Goal: Transaction & Acquisition: Purchase product/service

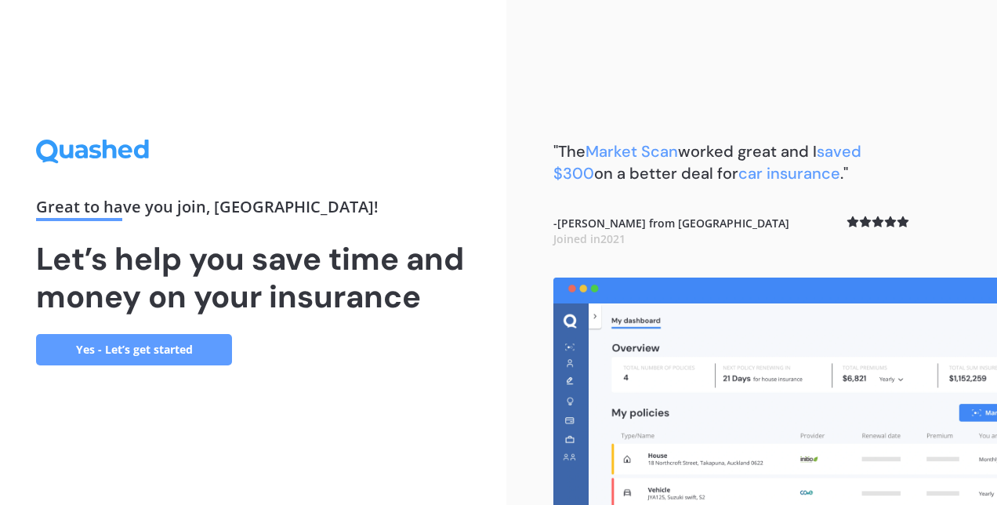
click at [135, 351] on link "Yes - Let’s get started" at bounding box center [134, 349] width 196 height 31
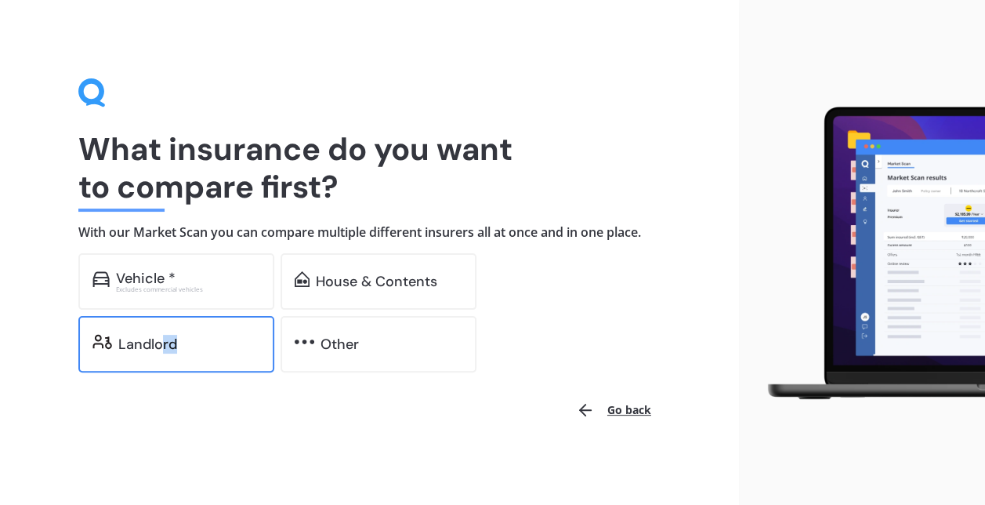
drag, startPoint x: 163, startPoint y: 349, endPoint x: 177, endPoint y: 336, distance: 18.9
click at [177, 336] on div "Landlord" at bounding box center [189, 344] width 142 height 16
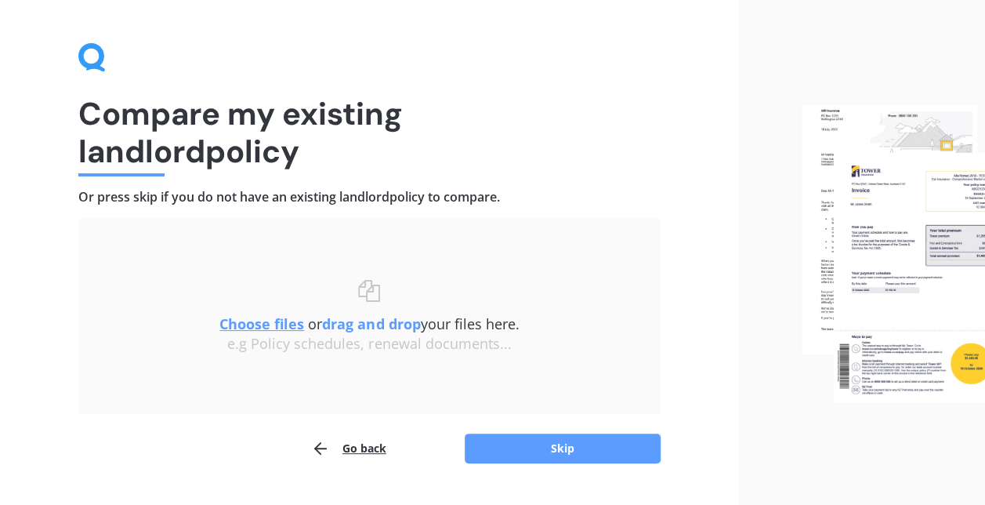
scroll to position [72, 0]
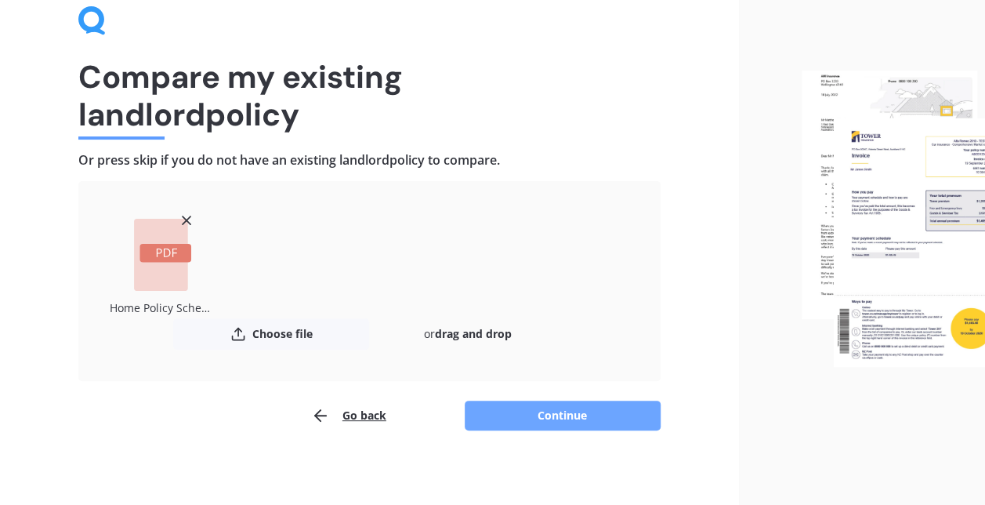
click at [561, 417] on button "Continue" at bounding box center [563, 415] width 196 height 30
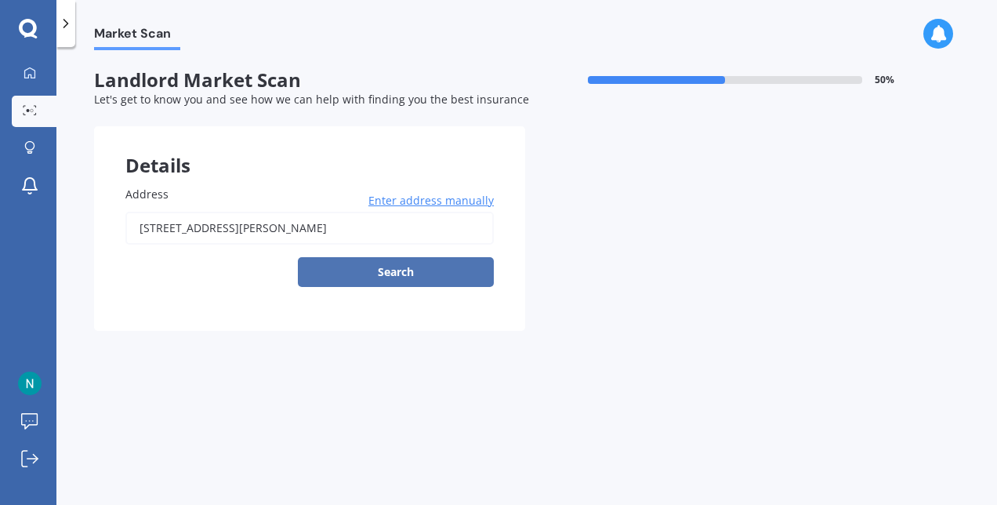
click at [434, 268] on button "Search" at bounding box center [396, 272] width 196 height 30
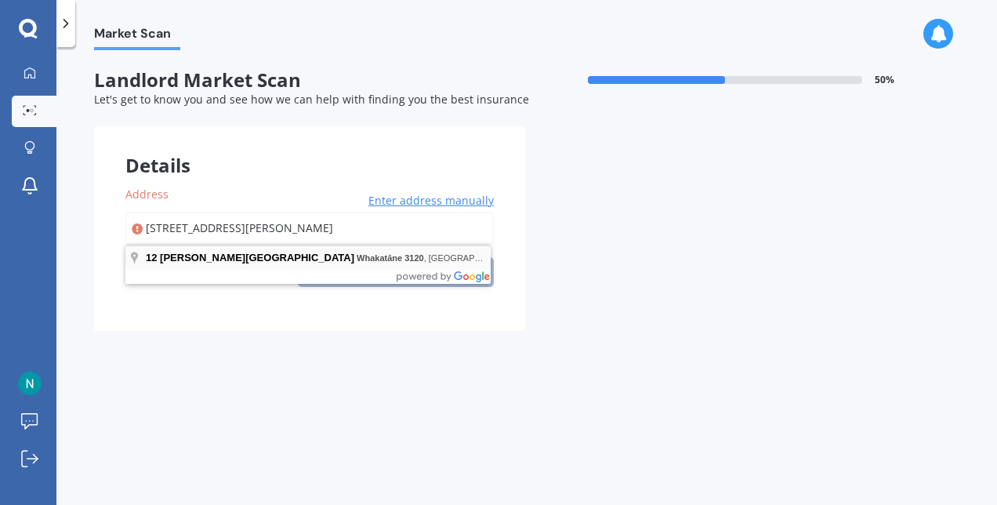
type input "[STREET_ADDRESS][PERSON_NAME]"
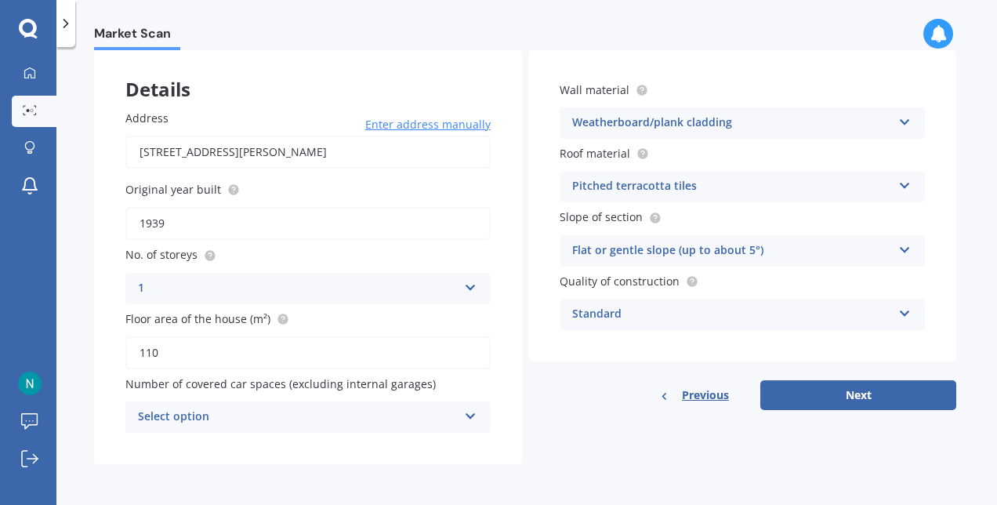
scroll to position [77, 0]
click at [357, 423] on div "Select option" at bounding box center [298, 416] width 320 height 19
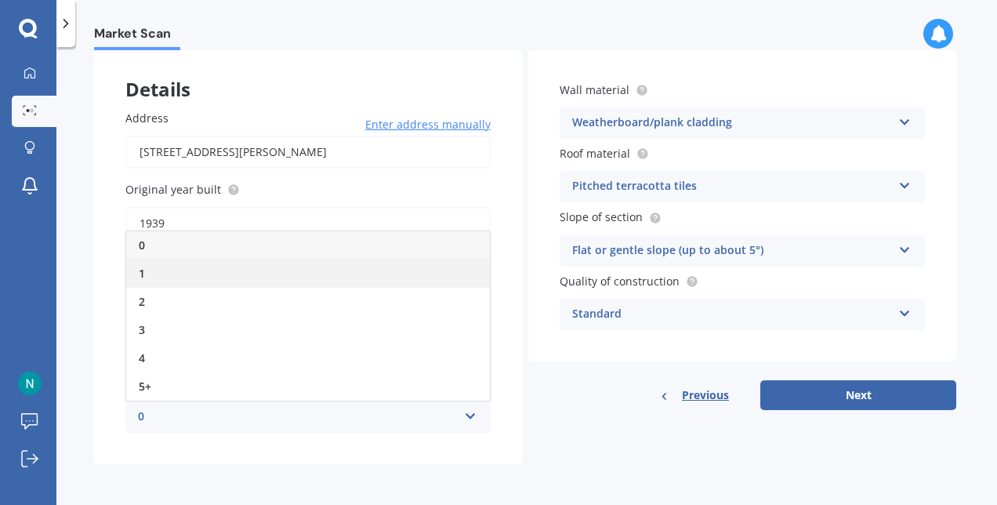
click at [290, 277] on div "1" at bounding box center [308, 273] width 364 height 28
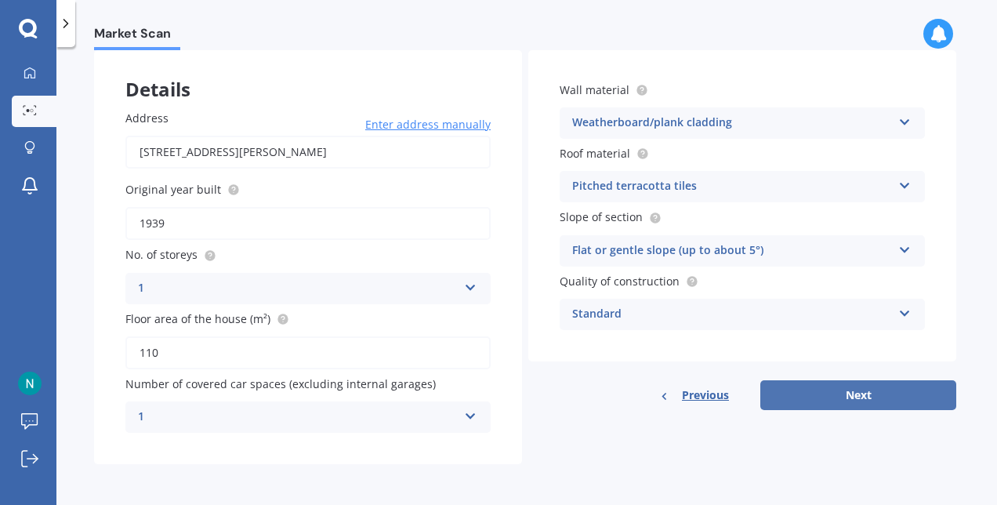
click at [881, 389] on button "Next" at bounding box center [858, 395] width 196 height 30
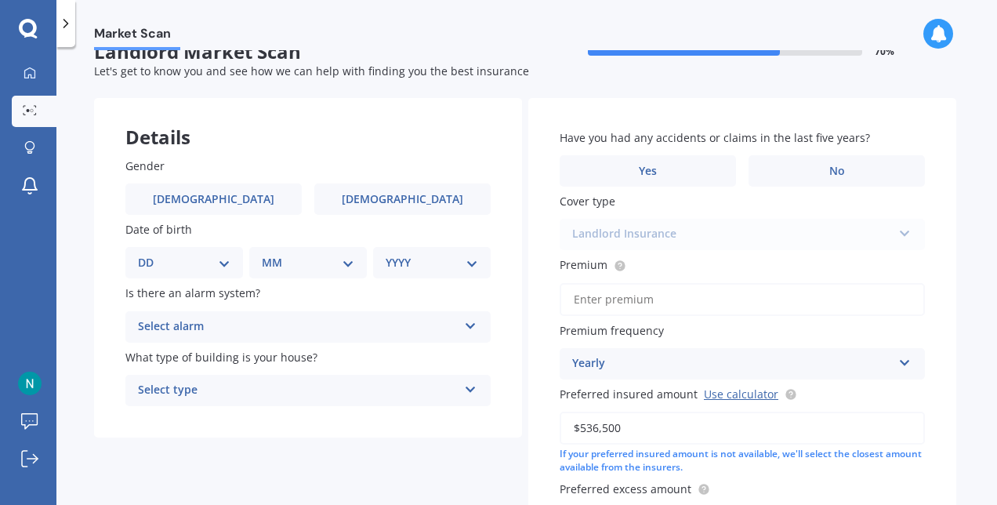
scroll to position [0, 0]
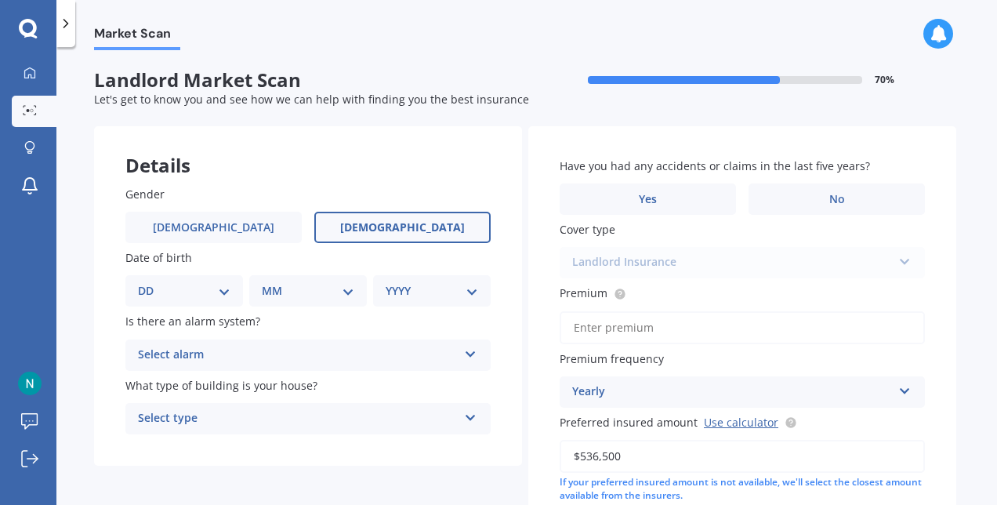
click at [444, 222] on label "[DEMOGRAPHIC_DATA]" at bounding box center [402, 227] width 176 height 31
click at [0, 0] on input "[DEMOGRAPHIC_DATA]" at bounding box center [0, 0] width 0 height 0
click at [158, 297] on select "DD 01 02 03 04 05 06 07 08 09 10 11 12 13 14 15 16 17 18 19 20 21 22 23 24 25 2…" at bounding box center [184, 290] width 92 height 17
select select "15"
click at [150, 282] on select "DD 01 02 03 04 05 06 07 08 09 10 11 12 13 14 15 16 17 18 19 20 21 22 23 24 25 2…" at bounding box center [184, 290] width 92 height 17
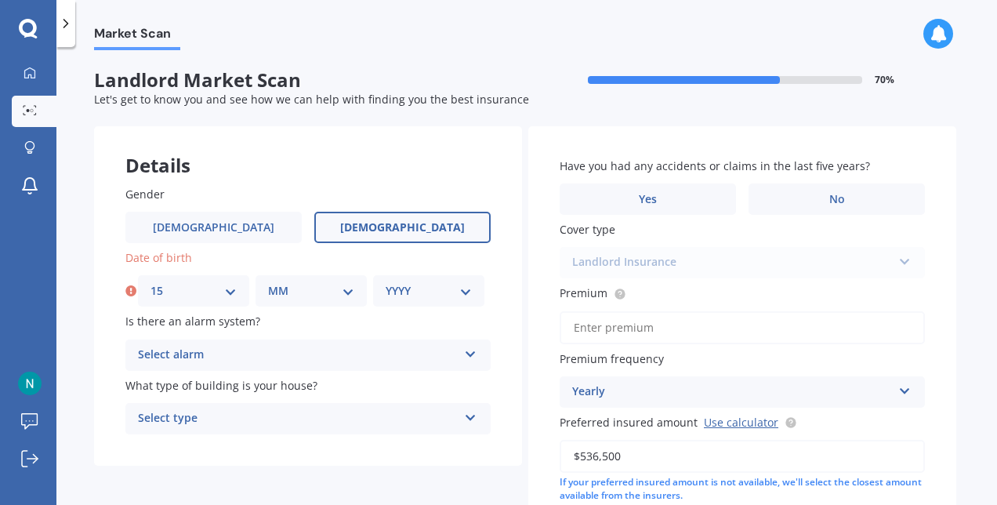
click at [312, 293] on select "MM 01 02 03 04 05 06 07 08 09 10 11 12" at bounding box center [311, 290] width 86 height 17
select select "07"
click at [268, 282] on select "MM 01 02 03 04 05 06 07 08 09 10 11 12" at bounding box center [311, 290] width 86 height 17
click at [431, 280] on div "YYYY 2009 2008 2007 2006 2005 2004 2003 2002 2001 2000 1999 1998 1997 1996 1995…" at bounding box center [428, 290] width 111 height 31
click at [433, 286] on select "YYYY 2009 2008 2007 2006 2005 2004 2003 2002 2001 2000 1999 1998 1997 1996 1995…" at bounding box center [428, 290] width 86 height 17
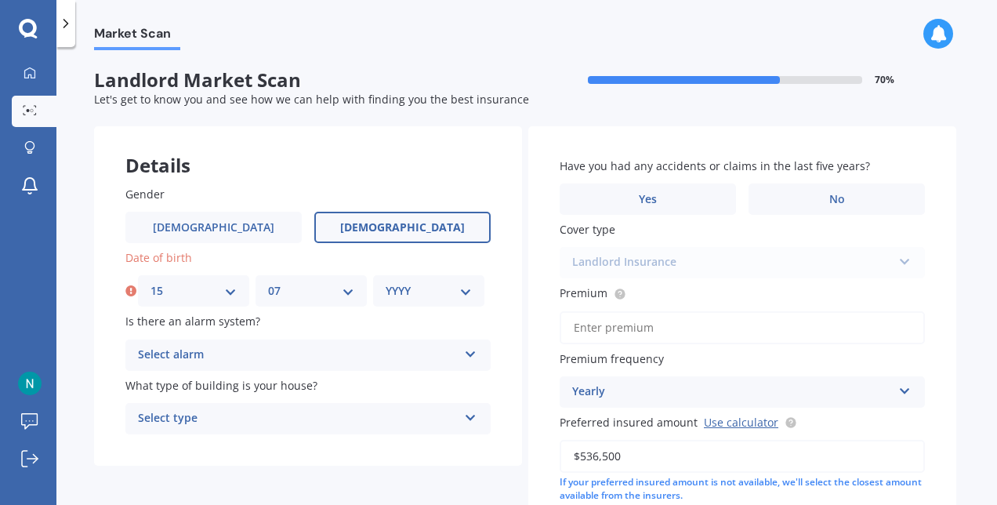
select select "1988"
click at [385, 282] on select "YYYY 2009 2008 2007 2006 2005 2004 2003 2002 2001 2000 1999 1998 1997 1996 1995…" at bounding box center [428, 290] width 86 height 17
click at [333, 357] on div "Select alarm" at bounding box center [298, 354] width 320 height 19
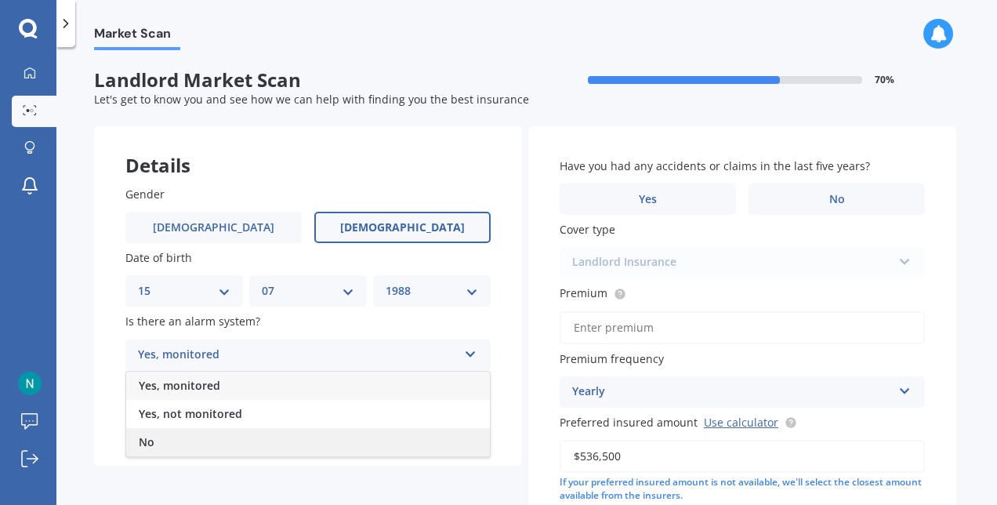
click at [312, 437] on div "No" at bounding box center [308, 442] width 364 height 28
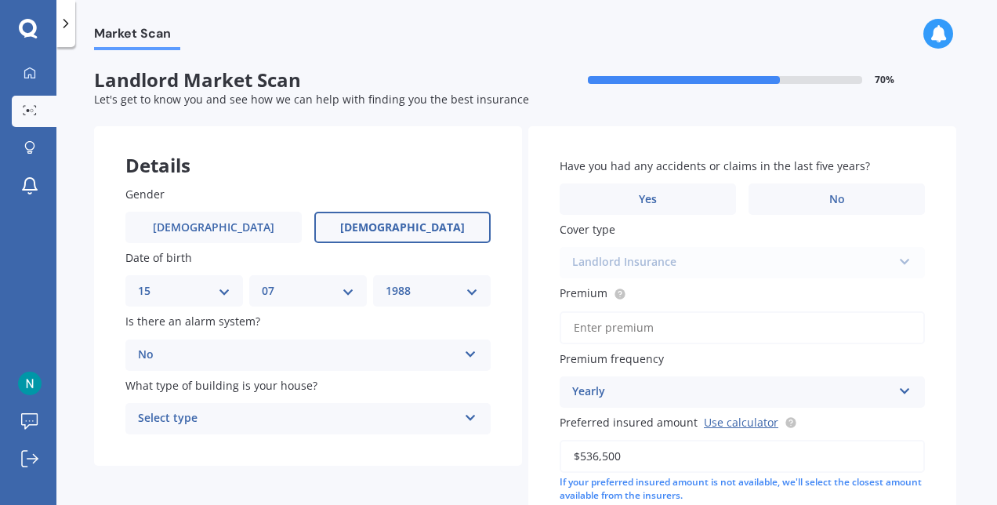
click at [305, 422] on div "Select type" at bounding box center [298, 418] width 320 height 19
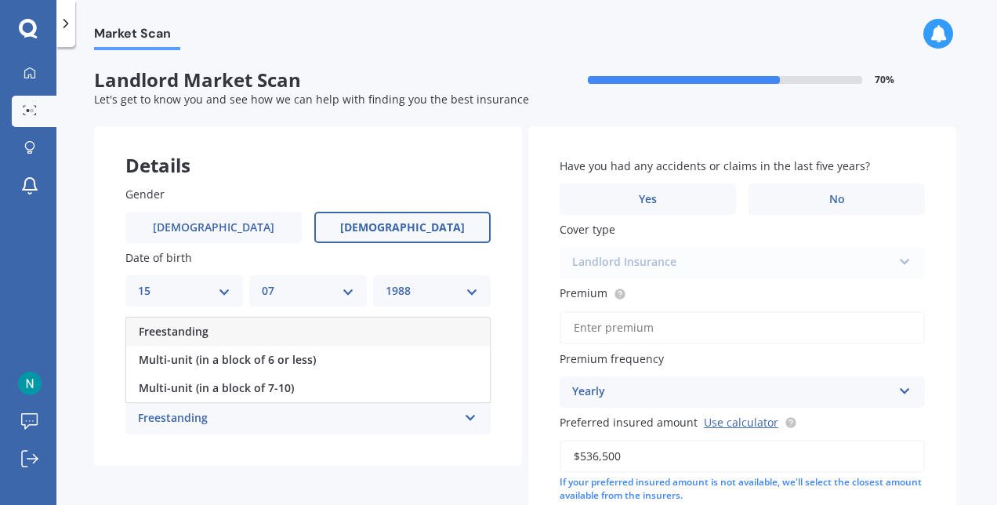
click at [269, 335] on div "Freestanding" at bounding box center [308, 331] width 364 height 28
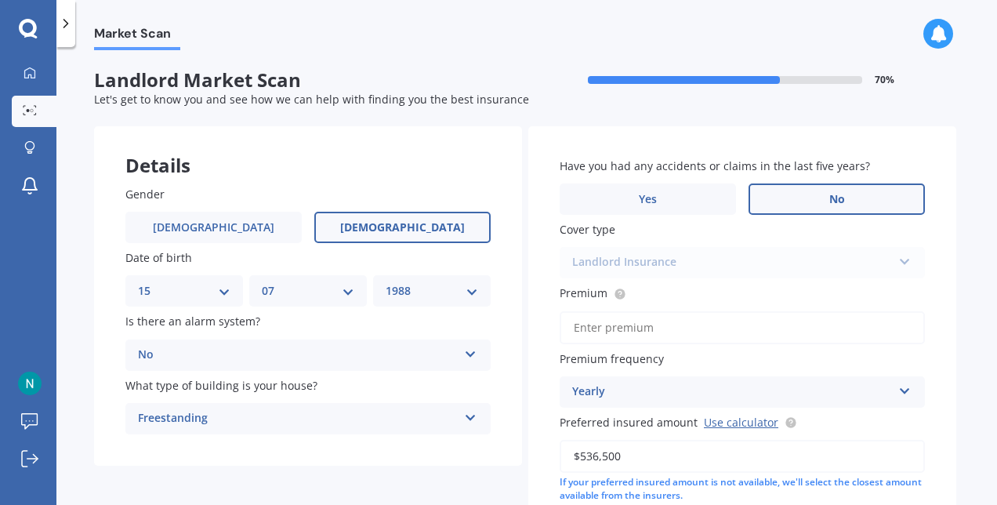
click at [824, 208] on label "No" at bounding box center [836, 198] width 176 height 31
click at [0, 0] on input "No" at bounding box center [0, 0] width 0 height 0
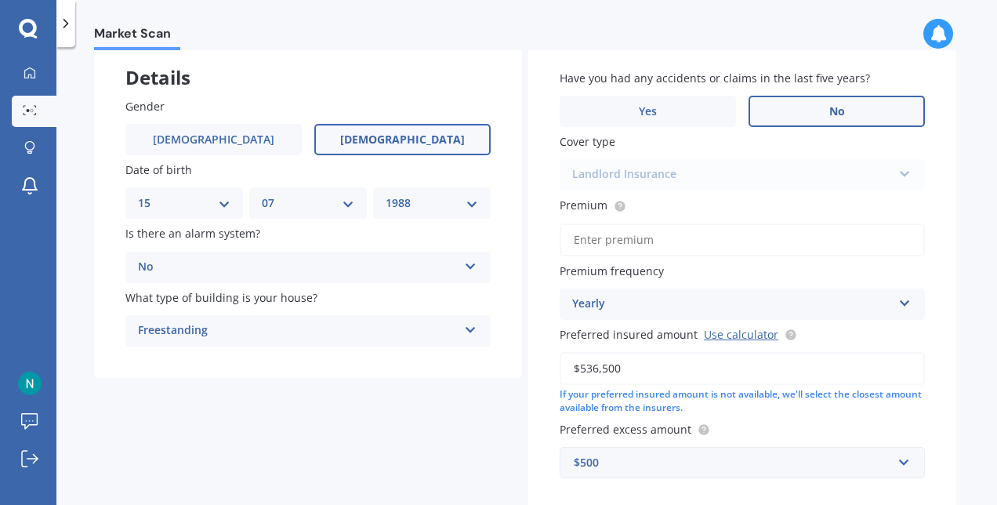
scroll to position [89, 0]
click at [640, 244] on input "Premium" at bounding box center [741, 238] width 365 height 33
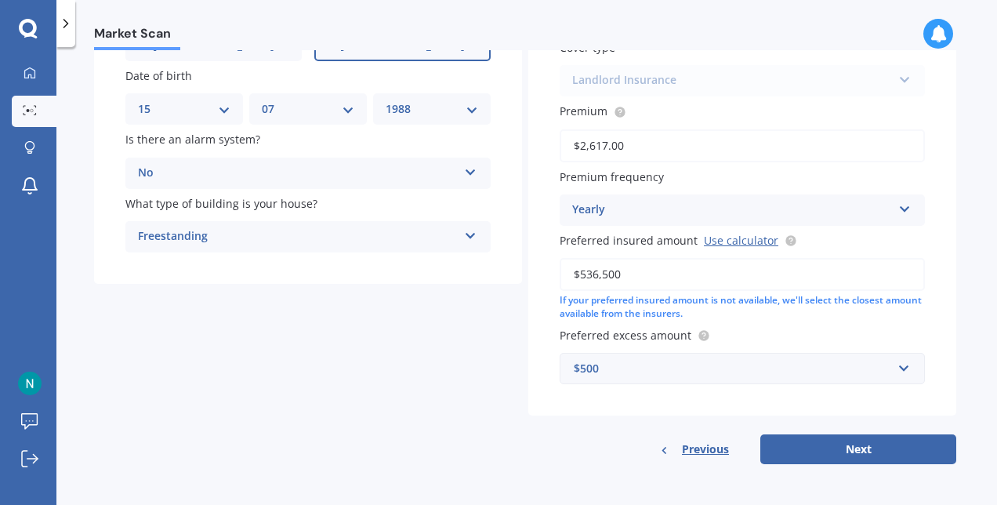
type input "$2,617.00"
click at [821, 454] on button "Next" at bounding box center [858, 449] width 196 height 30
select select "15"
select select "07"
select select "1988"
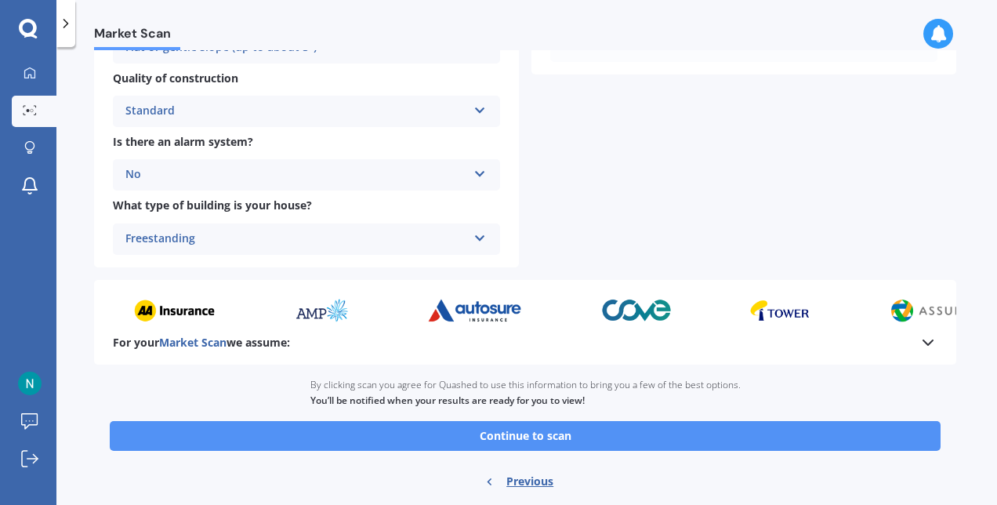
scroll to position [585, 0]
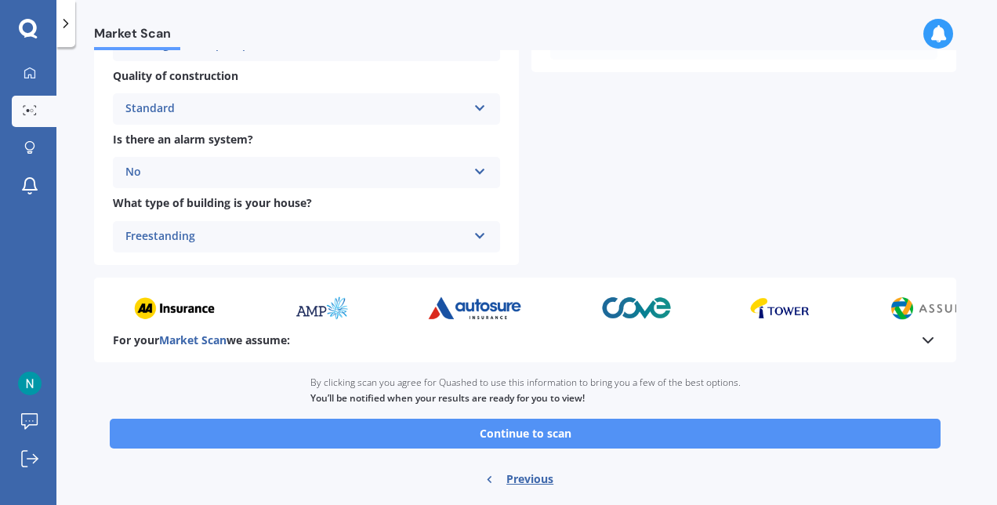
click at [657, 432] on button "Continue to scan" at bounding box center [525, 433] width 830 height 30
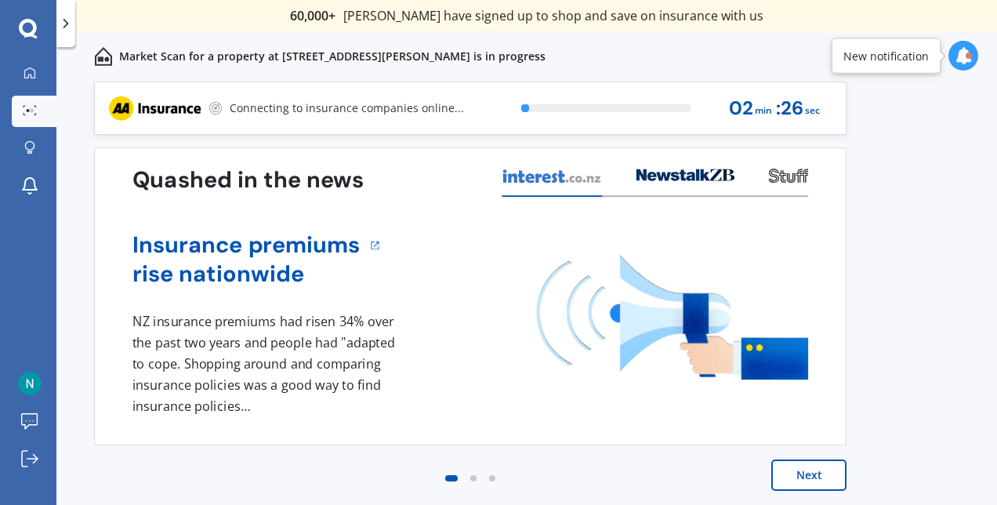
scroll to position [2, 0]
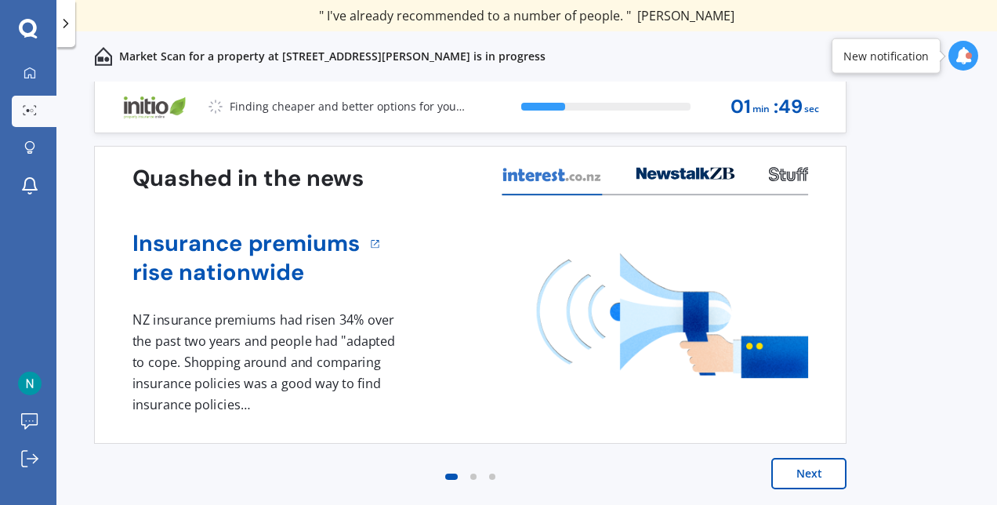
click at [780, 472] on button "Next" at bounding box center [808, 473] width 75 height 31
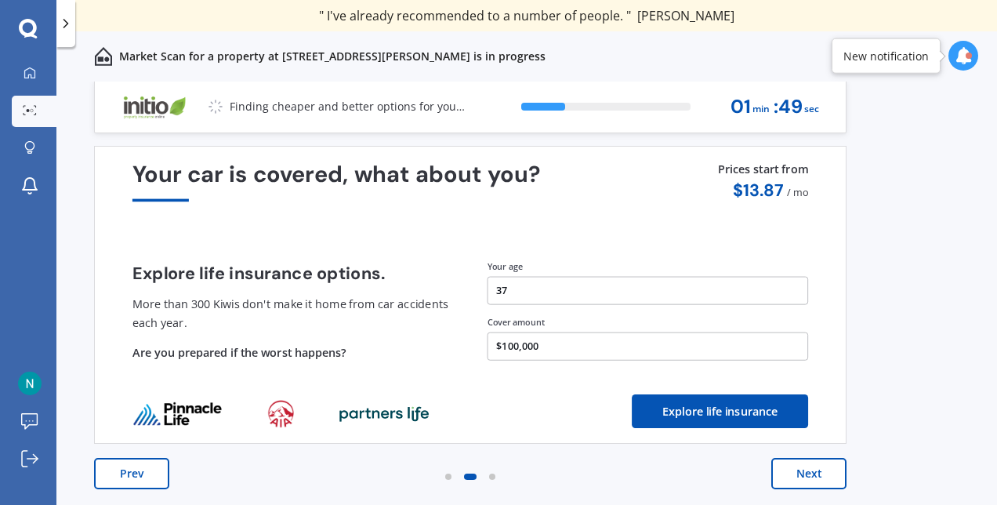
scroll to position [0, 0]
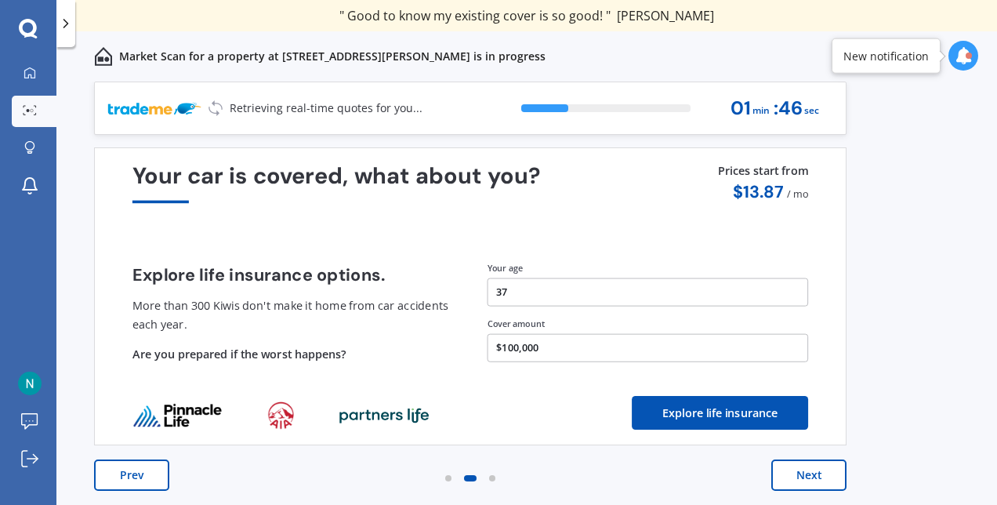
click at [780, 472] on button "Next" at bounding box center [808, 474] width 75 height 31
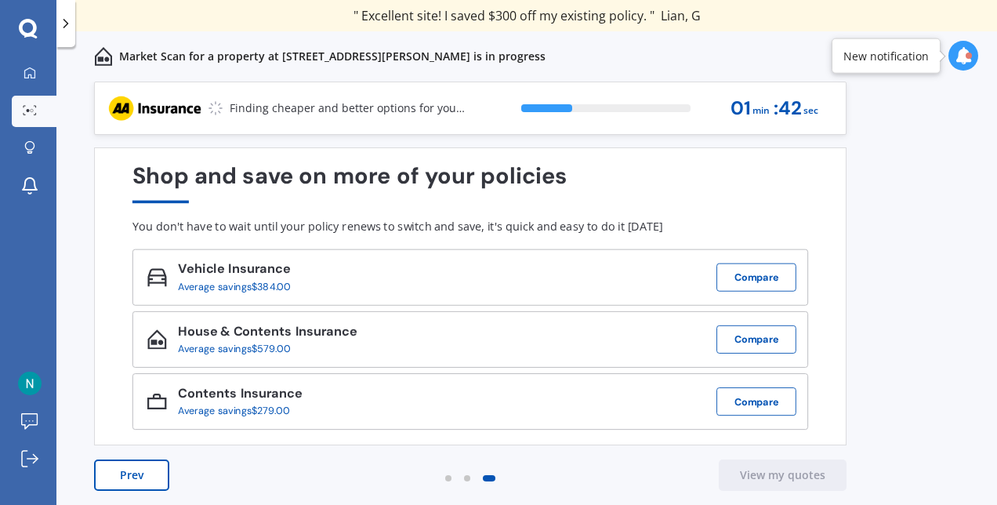
scroll to position [2, 0]
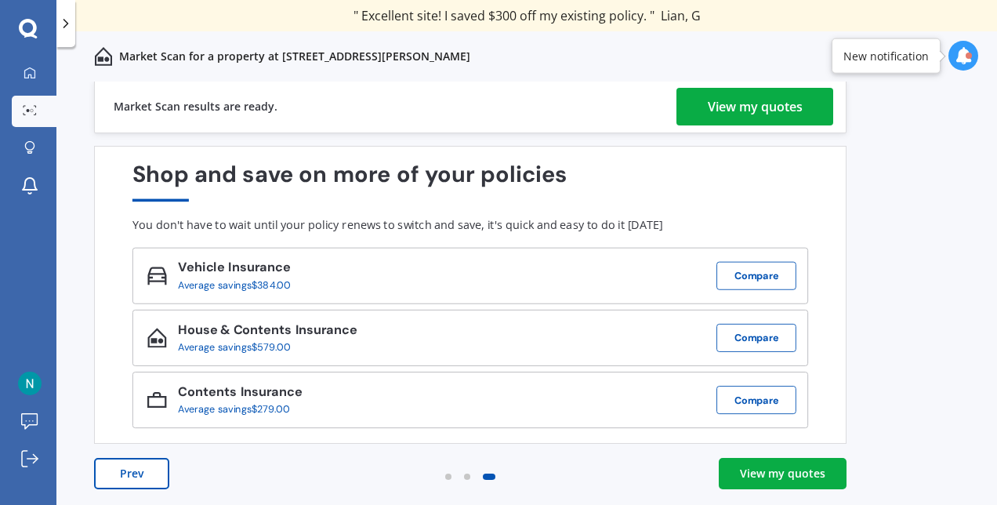
click at [817, 474] on div "View my quotes" at bounding box center [782, 473] width 85 height 16
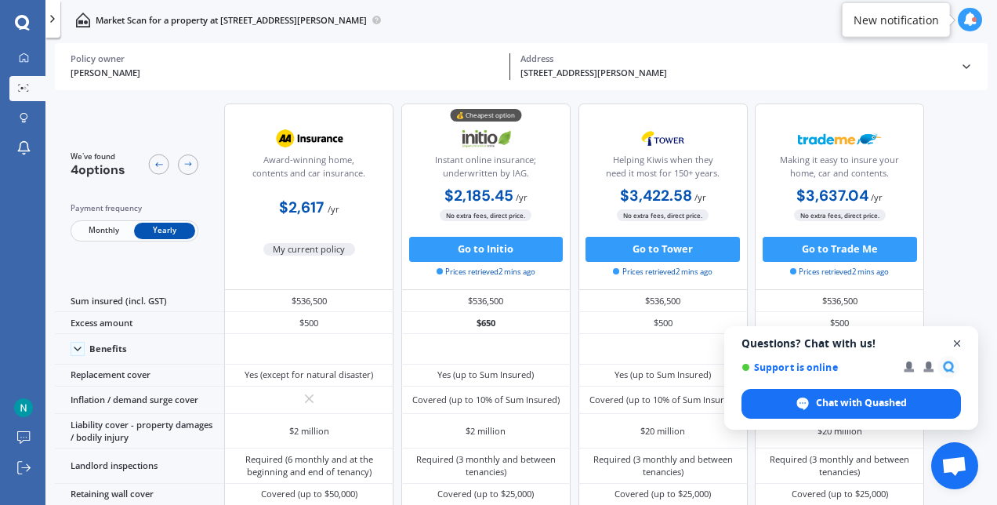
click at [958, 345] on span "Open chat" at bounding box center [957, 344] width 20 height 20
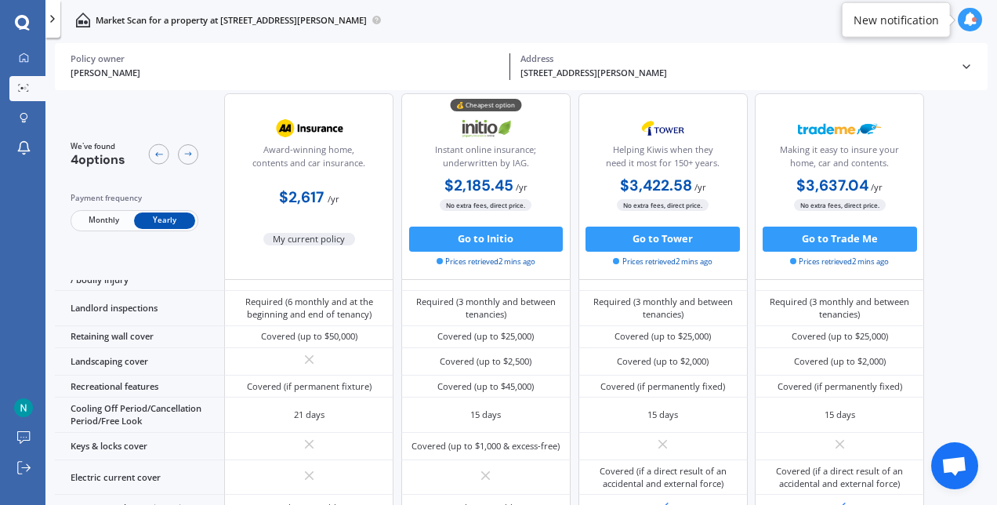
scroll to position [195, 0]
click at [487, 246] on button "Go to Initio" at bounding box center [486, 238] width 154 height 25
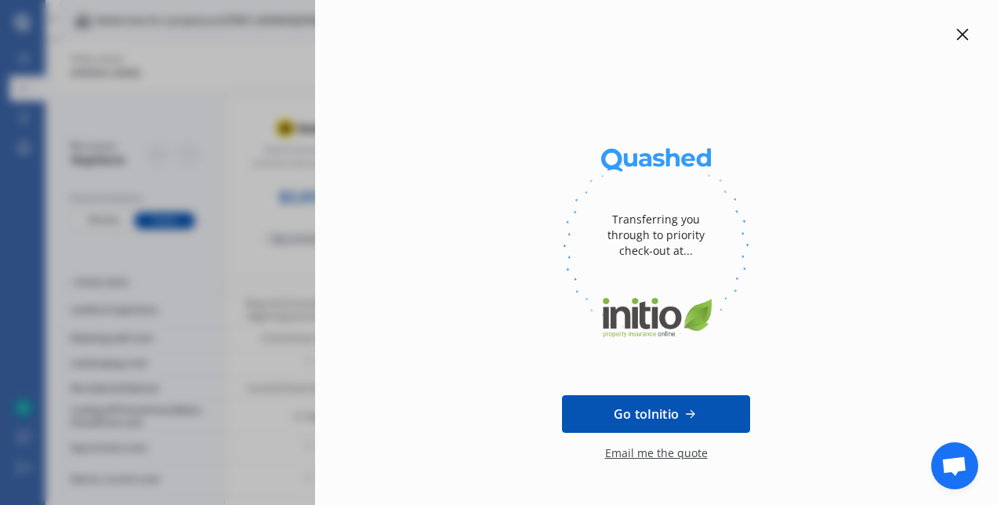
click at [251, 248] on div "Transferring you through to priority check-out at... Go to Initio Email me the …" at bounding box center [498, 252] width 997 height 505
click at [962, 29] on div at bounding box center [962, 34] width 19 height 19
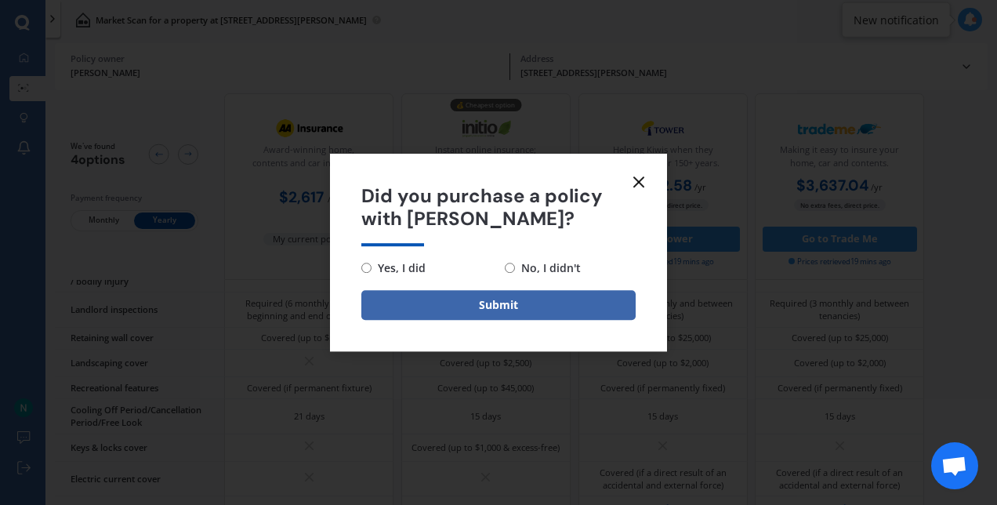
click at [641, 183] on icon at bounding box center [638, 181] width 19 height 19
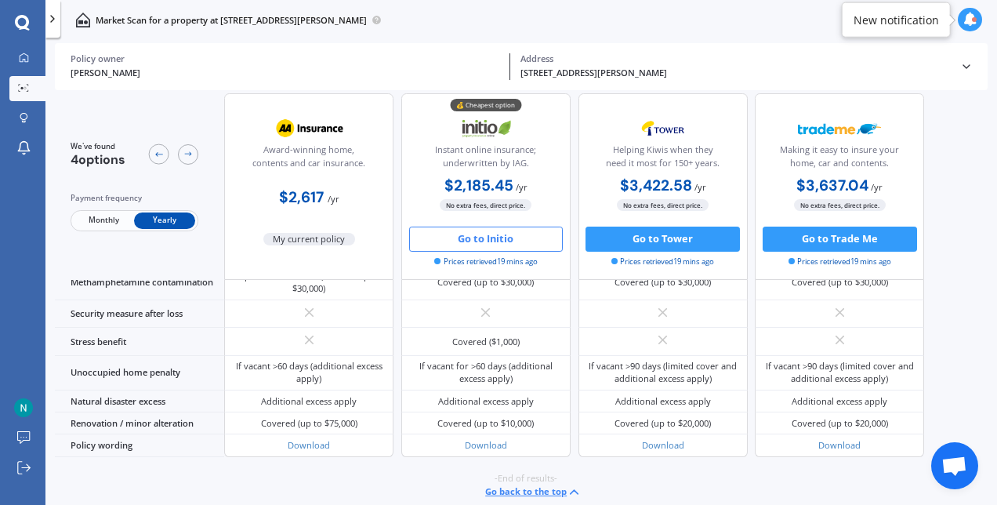
scroll to position [0, 0]
